Goal: Task Accomplishment & Management: Use online tool/utility

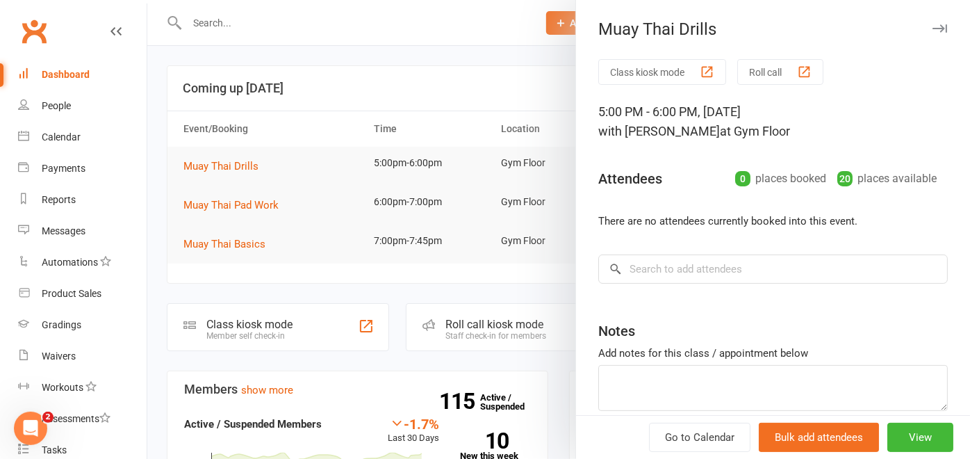
click at [765, 79] on button "Roll call" at bounding box center [780, 72] width 86 height 26
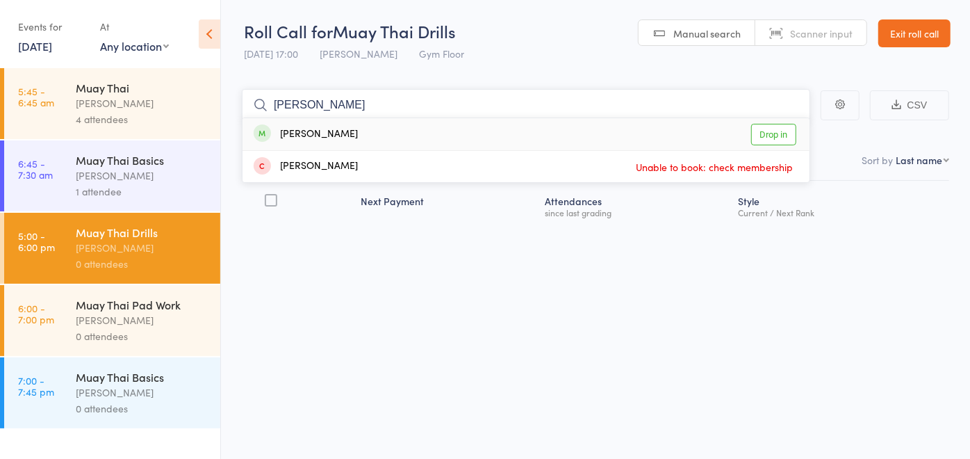
type input "[PERSON_NAME]"
click at [767, 137] on link "Drop in" at bounding box center [773, 135] width 45 height 22
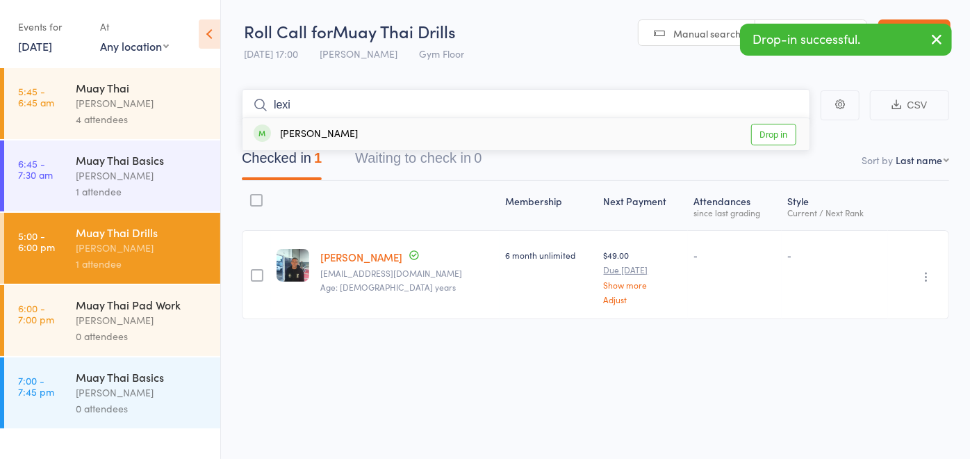
type input "lexi"
click at [784, 134] on link "Drop in" at bounding box center [773, 135] width 45 height 22
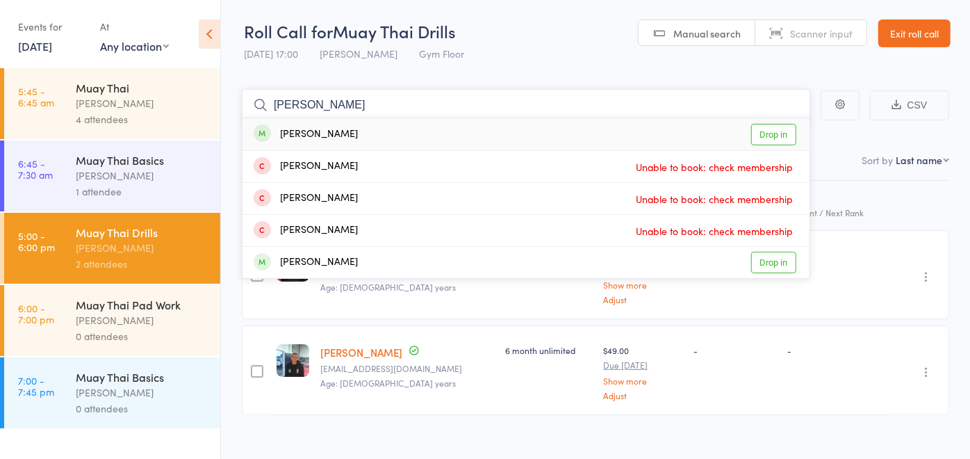
type input "[PERSON_NAME]"
click at [757, 139] on link "Drop in" at bounding box center [773, 135] width 45 height 22
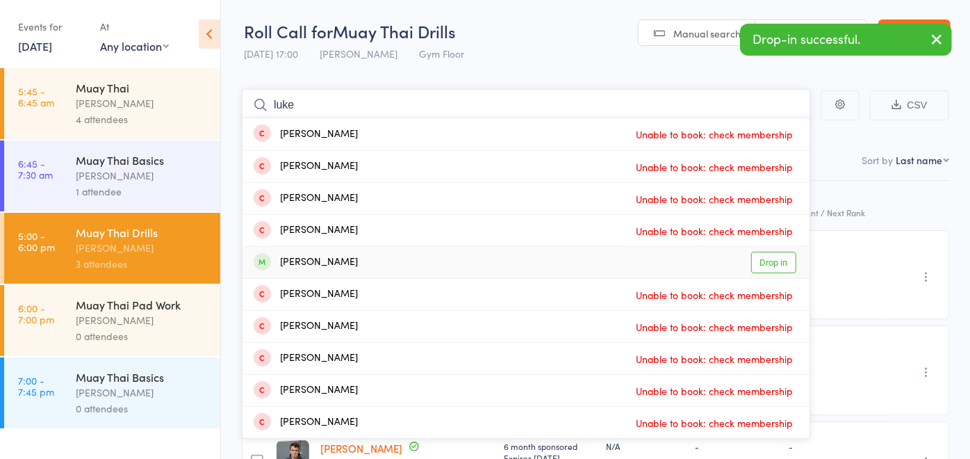
type input "luke"
click at [773, 258] on link "Drop in" at bounding box center [773, 263] width 45 height 22
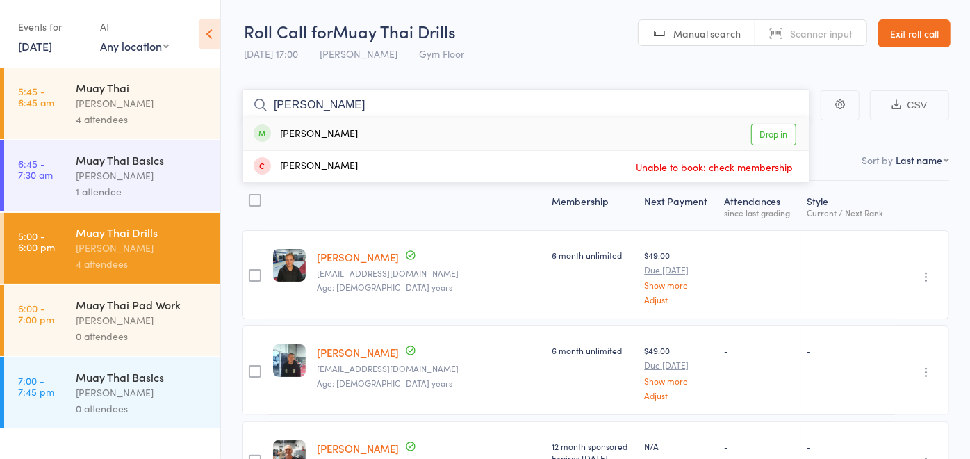
type input "[PERSON_NAME]"
click at [761, 136] on link "Drop in" at bounding box center [773, 135] width 45 height 22
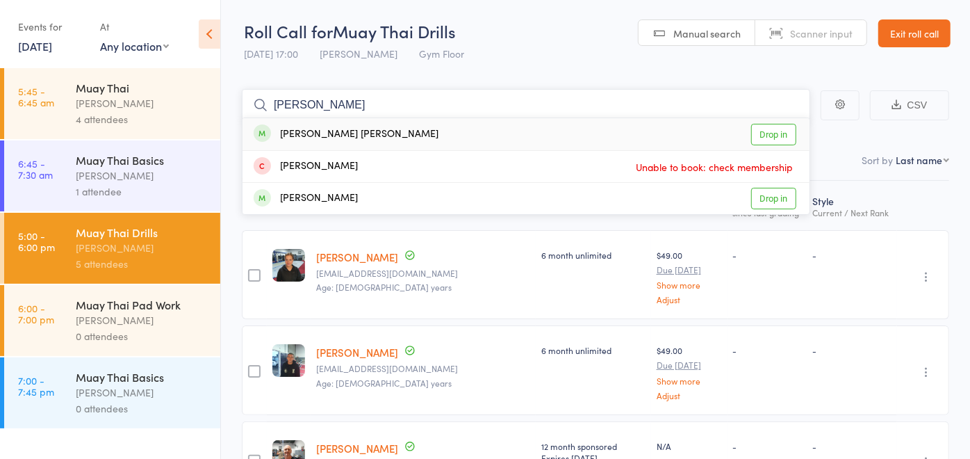
type input "[PERSON_NAME]"
click at [773, 133] on link "Drop in" at bounding box center [773, 135] width 45 height 22
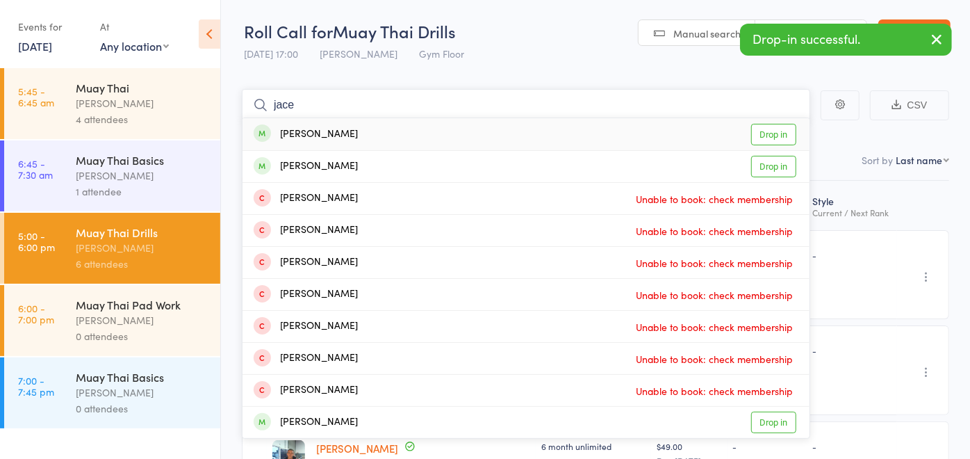
type input "jace"
click at [772, 140] on link "Drop in" at bounding box center [773, 135] width 45 height 22
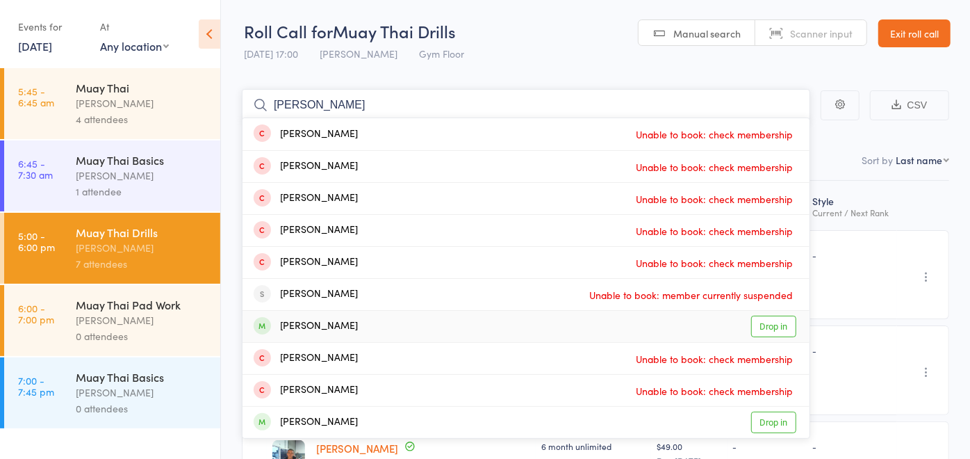
type input "[PERSON_NAME]"
click at [768, 332] on link "Drop in" at bounding box center [773, 326] width 45 height 22
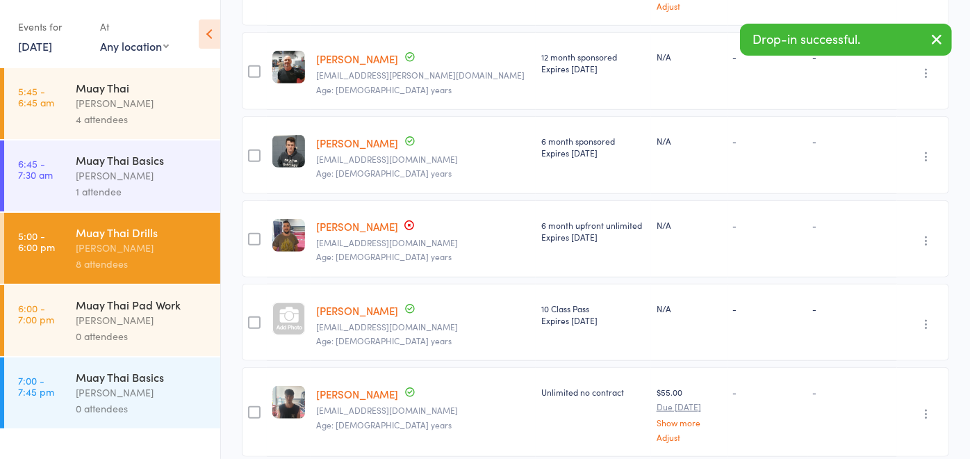
scroll to position [511, 0]
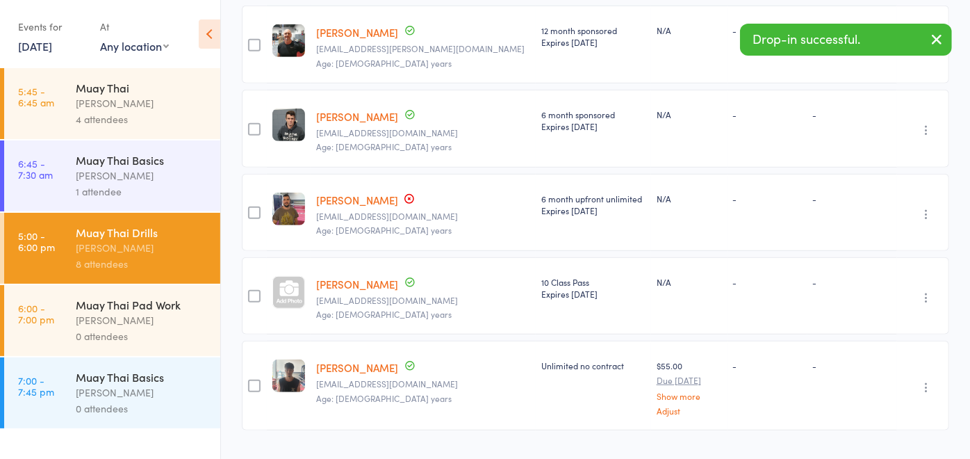
click at [374, 278] on link "[PERSON_NAME]" at bounding box center [357, 284] width 82 height 15
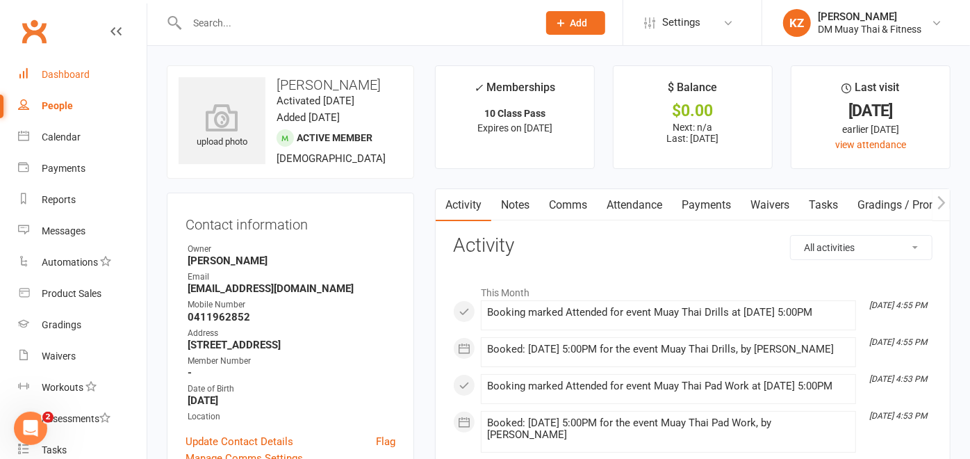
click at [44, 69] on div "Dashboard" at bounding box center [66, 74] width 48 height 11
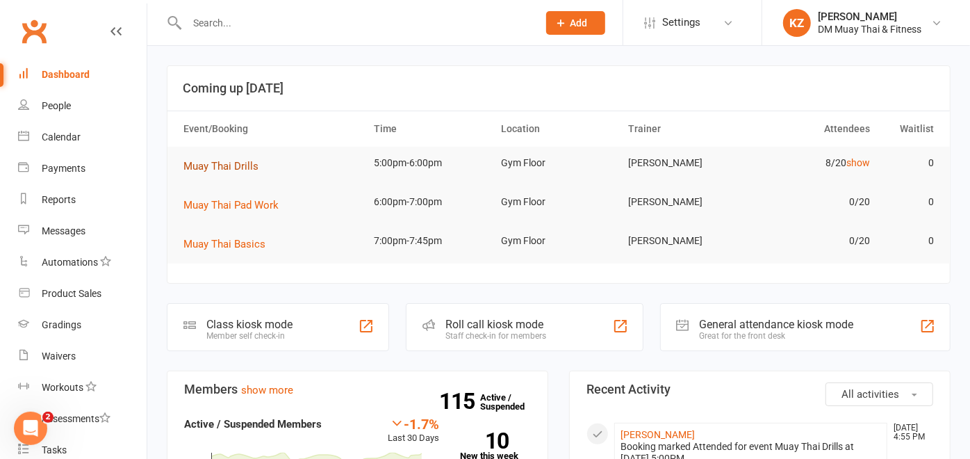
click at [218, 163] on span "Muay Thai Drills" at bounding box center [220, 166] width 75 height 13
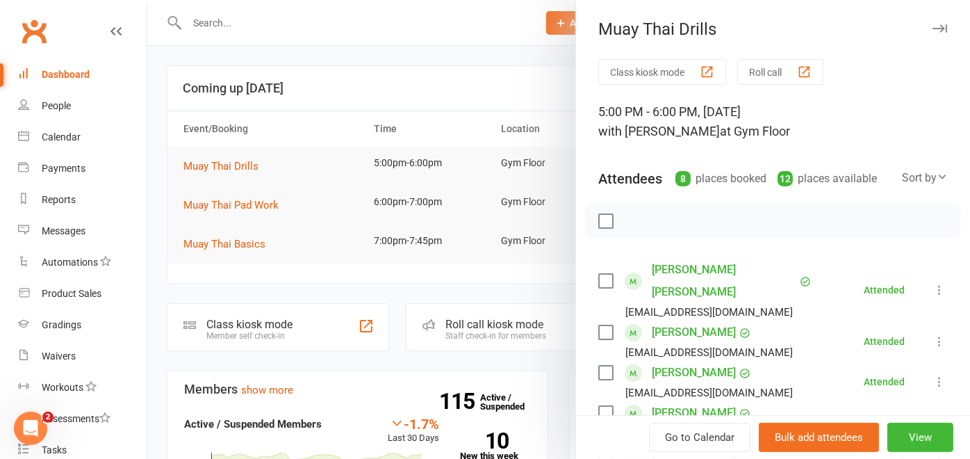
click at [766, 63] on button "Roll call" at bounding box center [780, 72] width 86 height 26
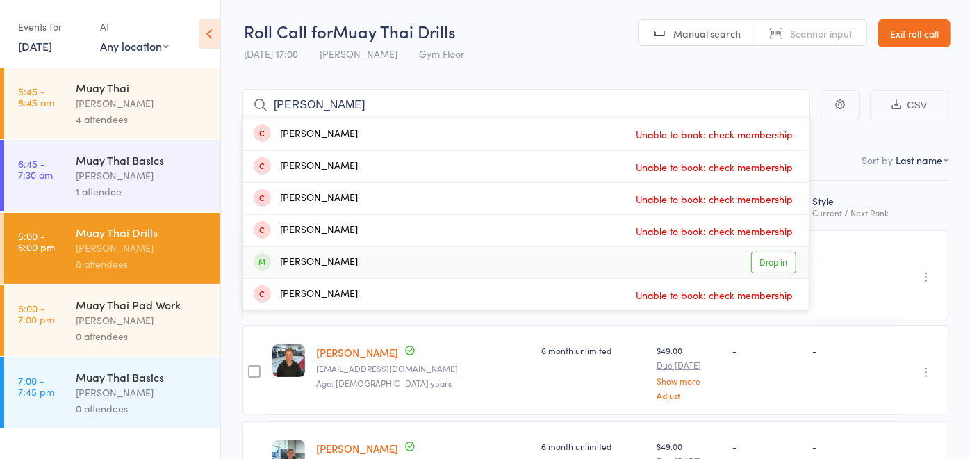
type input "scott"
click at [770, 260] on link "Drop in" at bounding box center [773, 263] width 45 height 22
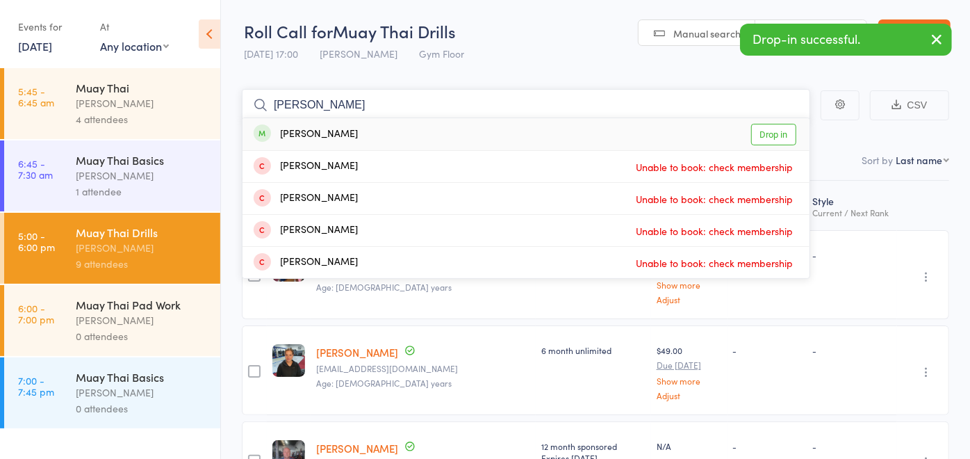
type input "mitch"
click at [782, 126] on link "Drop in" at bounding box center [773, 135] width 45 height 22
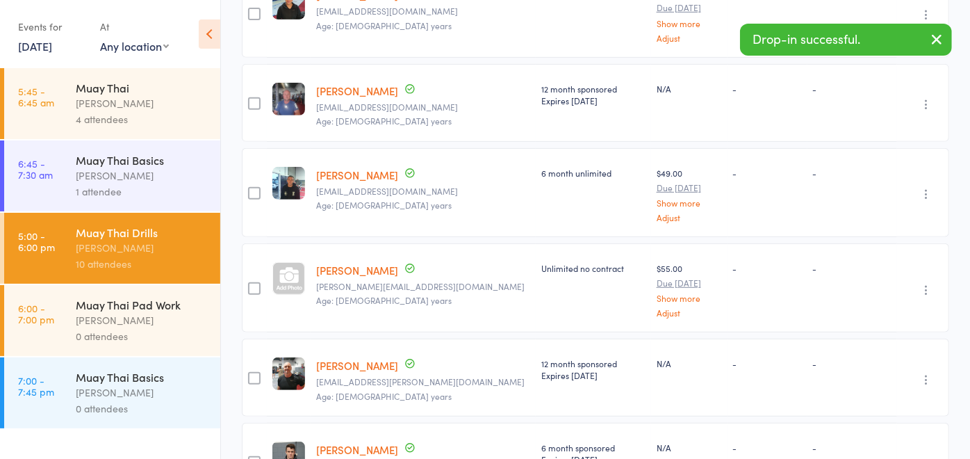
scroll to position [714, 0]
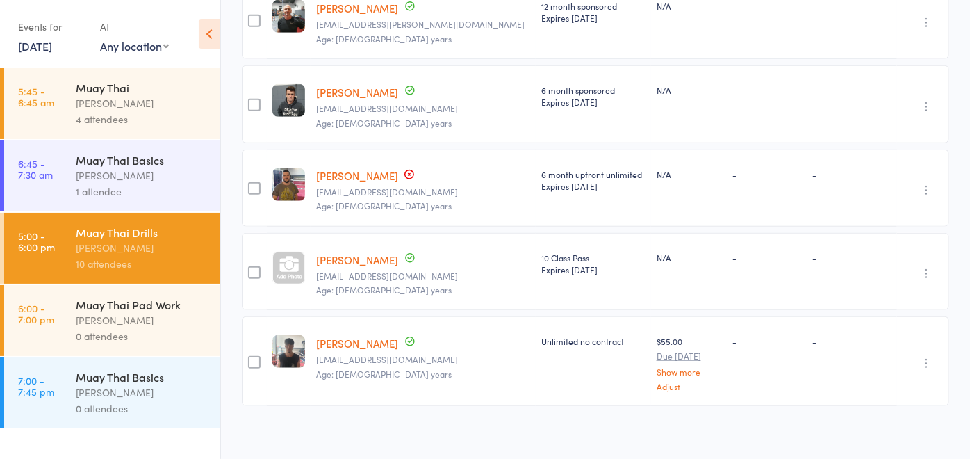
click at [536, 317] on div "Unlimited no contract" at bounding box center [593, 360] width 115 height 89
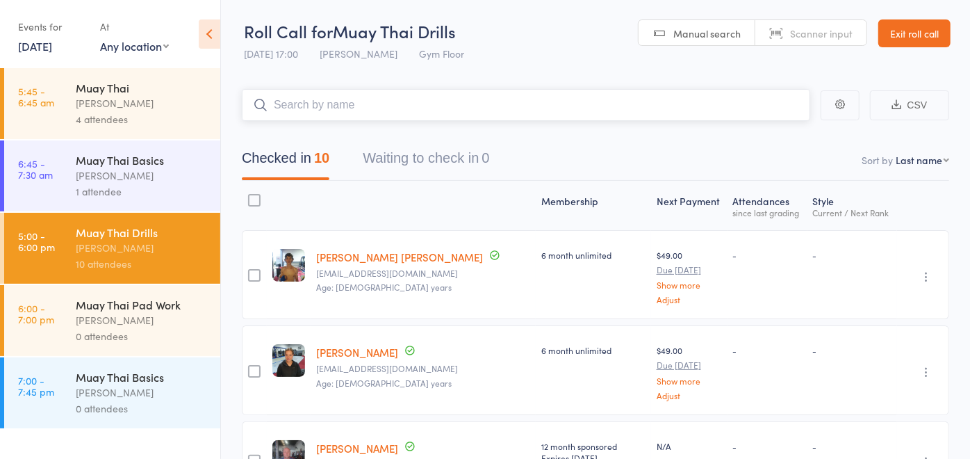
click at [474, 105] on input "search" at bounding box center [526, 105] width 568 height 32
type input "v"
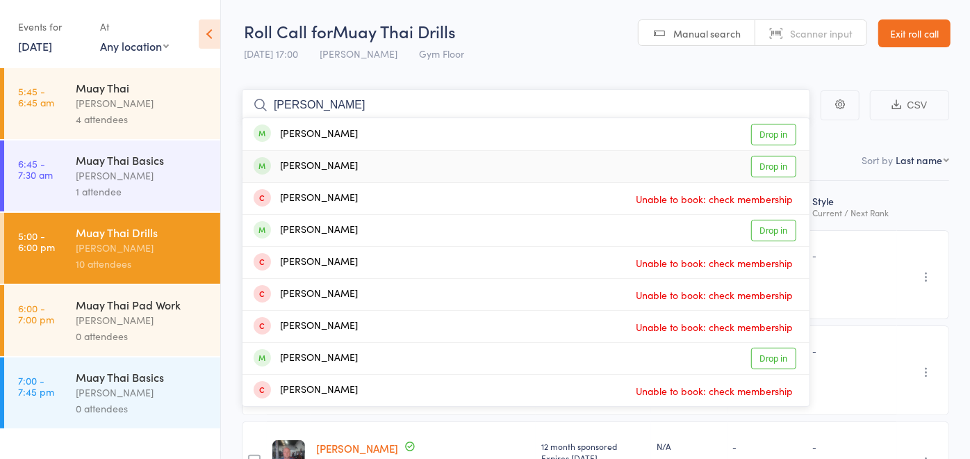
type input "carlos"
click at [771, 167] on link "Drop in" at bounding box center [773, 167] width 45 height 22
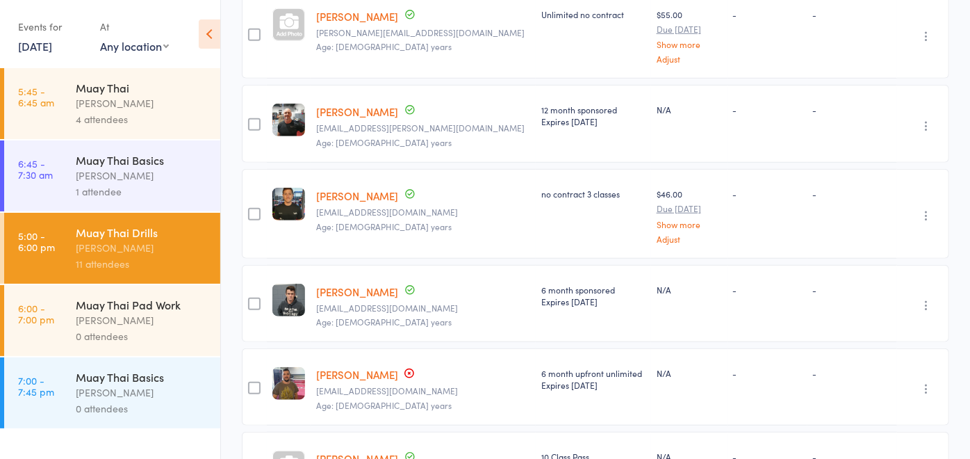
scroll to position [597, 0]
